Goal: Task Accomplishment & Management: Manage account settings

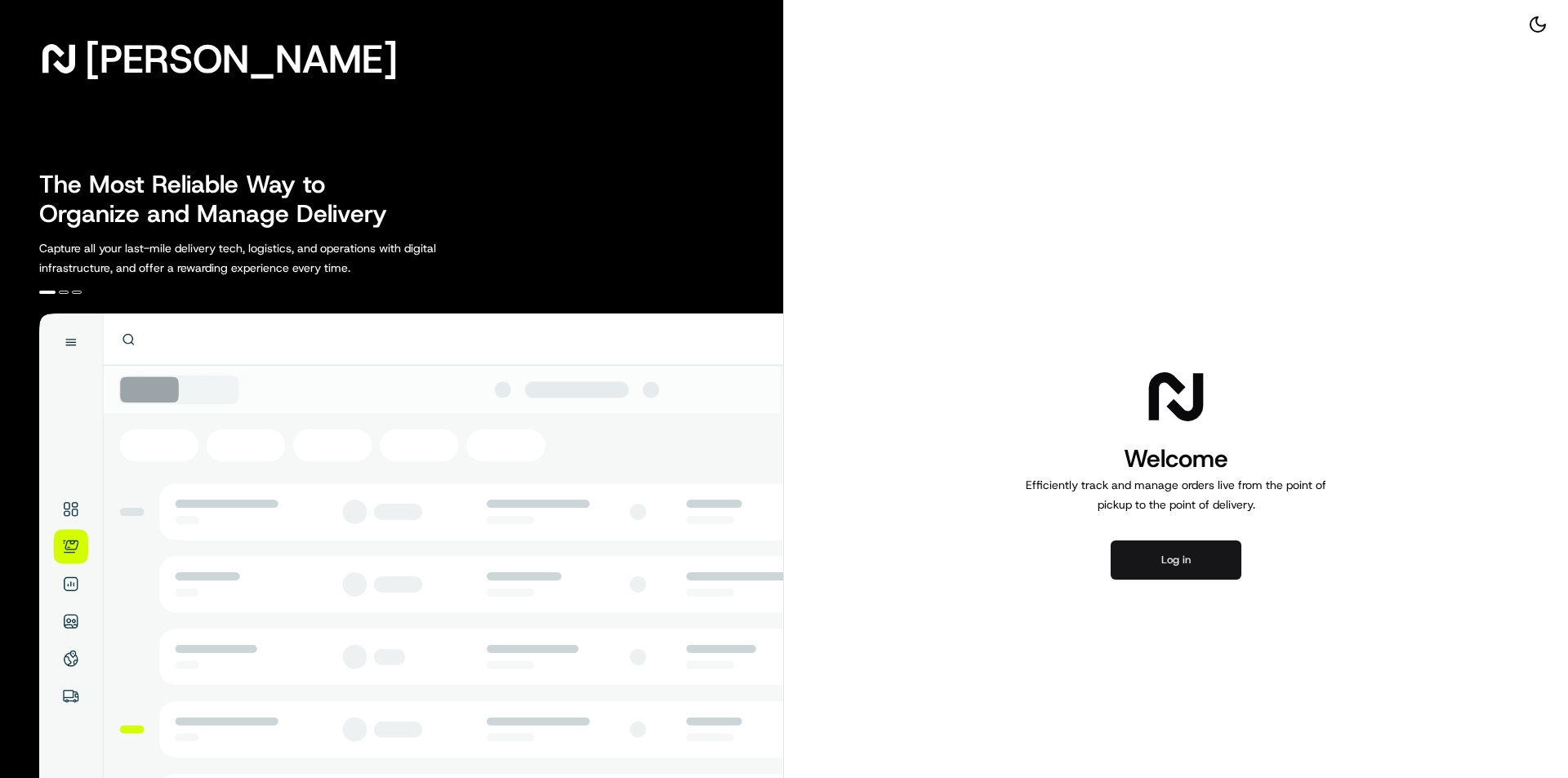
click at [1189, 545] on button "Log in" at bounding box center [1176, 560] width 131 height 39
